Goal: Navigation & Orientation: Go to known website

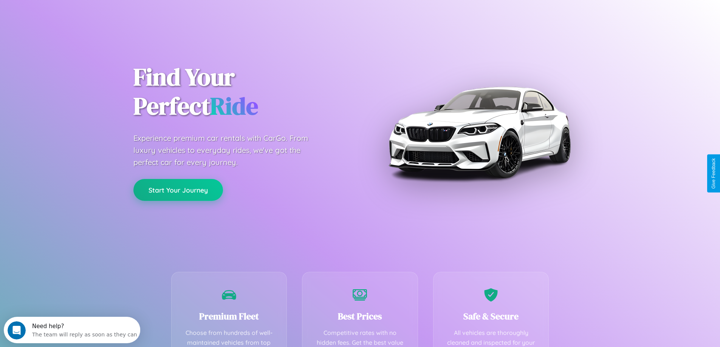
click at [178, 190] on button "Start Your Journey" at bounding box center [178, 190] width 90 height 22
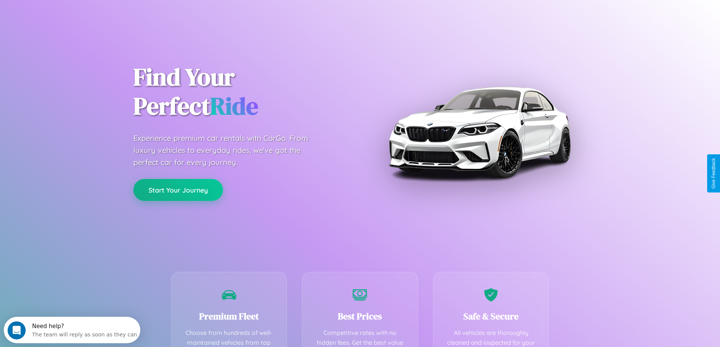
click at [178, 190] on button "Start Your Journey" at bounding box center [178, 190] width 90 height 22
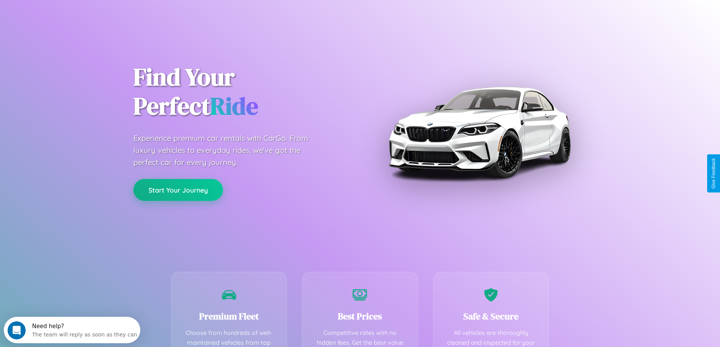
click at [178, 190] on button "Start Your Journey" at bounding box center [178, 190] width 90 height 22
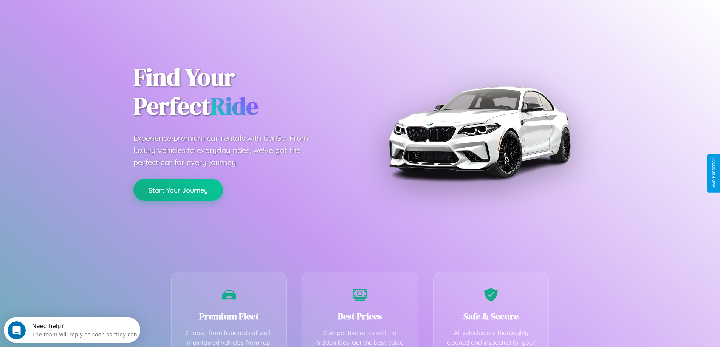
click at [178, 190] on button "Start Your Journey" at bounding box center [178, 190] width 90 height 22
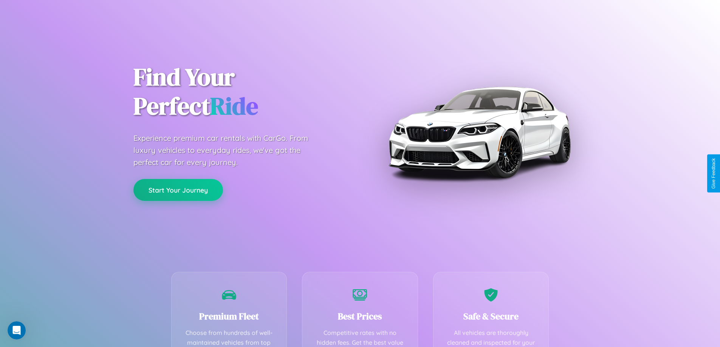
click at [178, 190] on button "Start Your Journey" at bounding box center [178, 190] width 90 height 22
